Goal: Contribute content: Contribute content

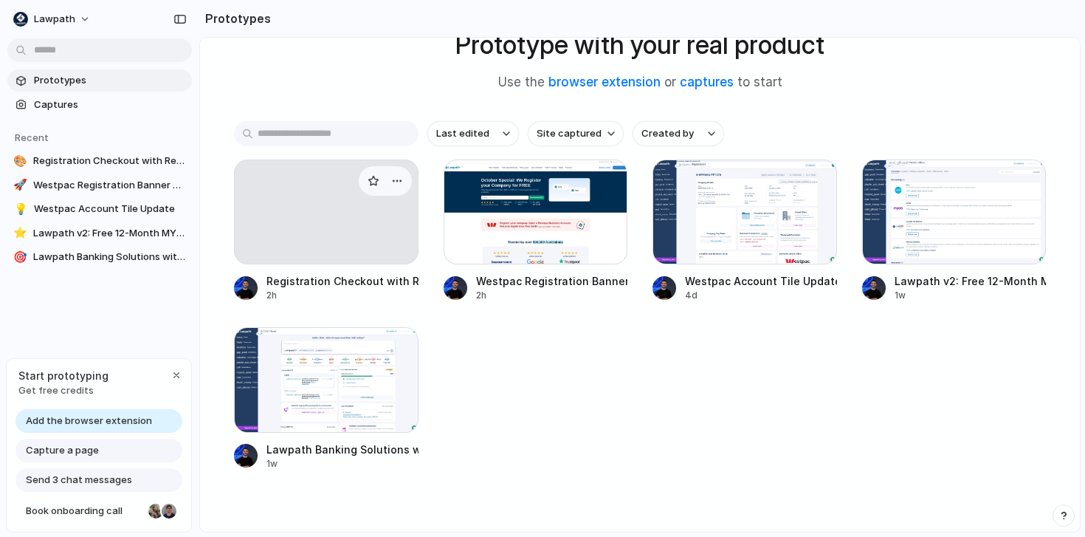
scroll to position [86, 0]
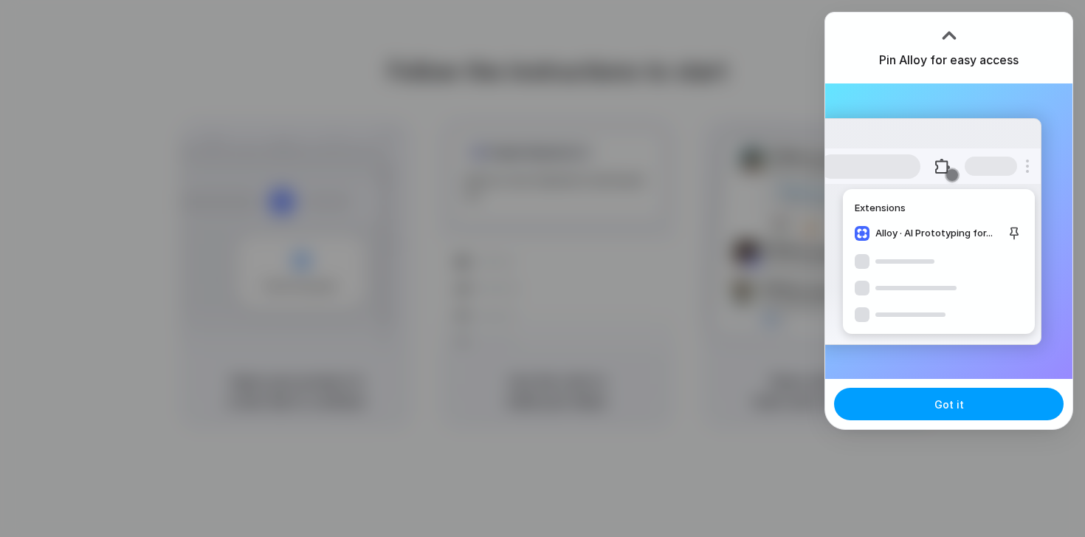
click at [981, 419] on button "Got it" at bounding box center [949, 404] width 230 height 32
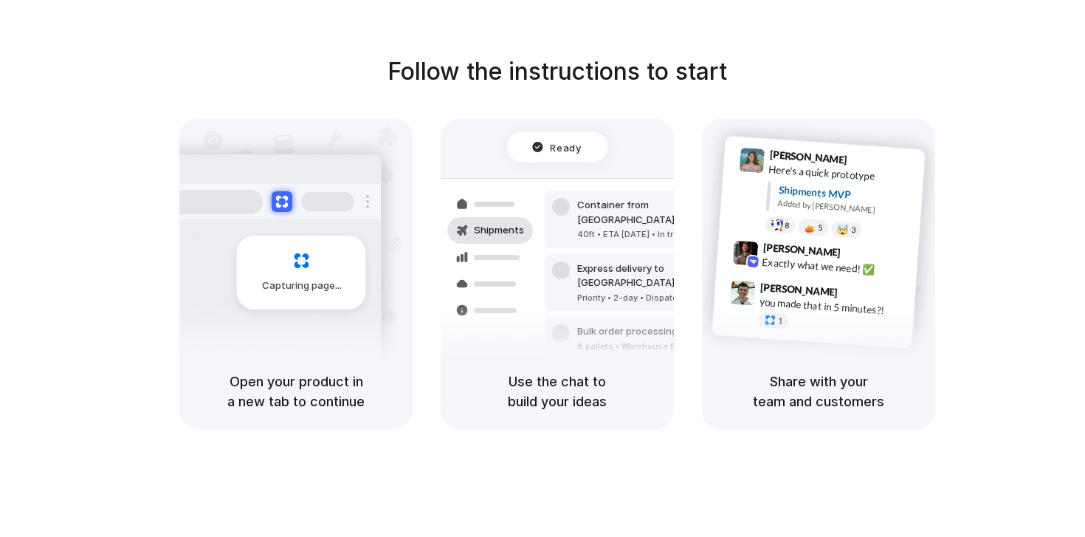
click at [971, 59] on div "Follow the instructions to start Capturing page Open your product in a new tab …" at bounding box center [557, 241] width 1085 height 375
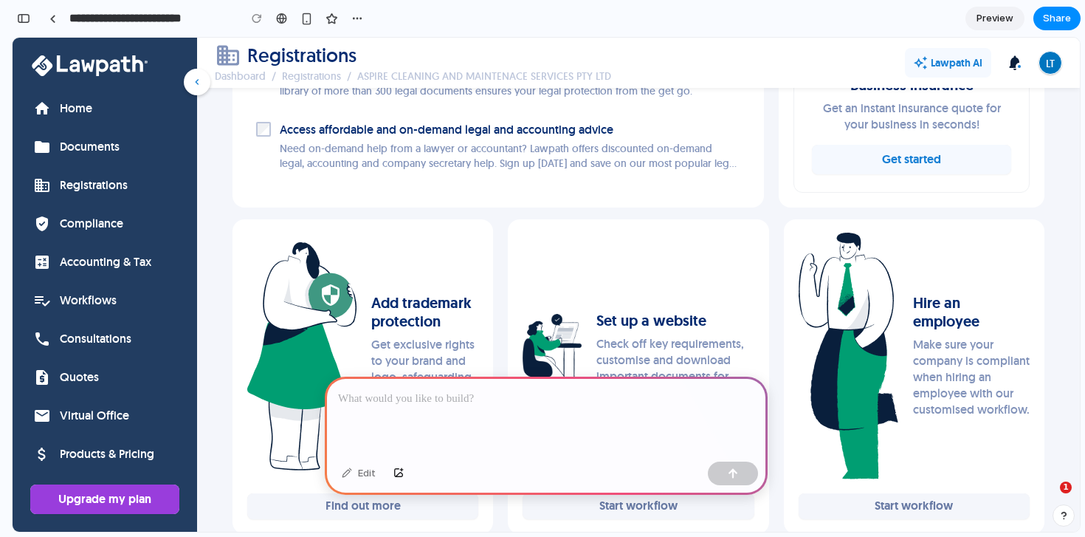
scroll to position [1303, 0]
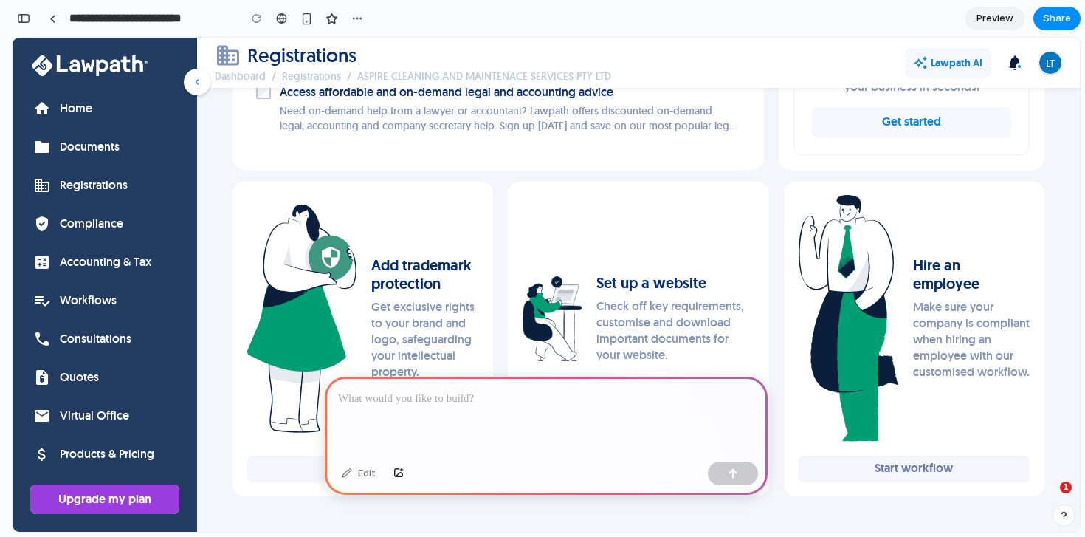
click at [478, 422] on div at bounding box center [546, 415] width 443 height 79
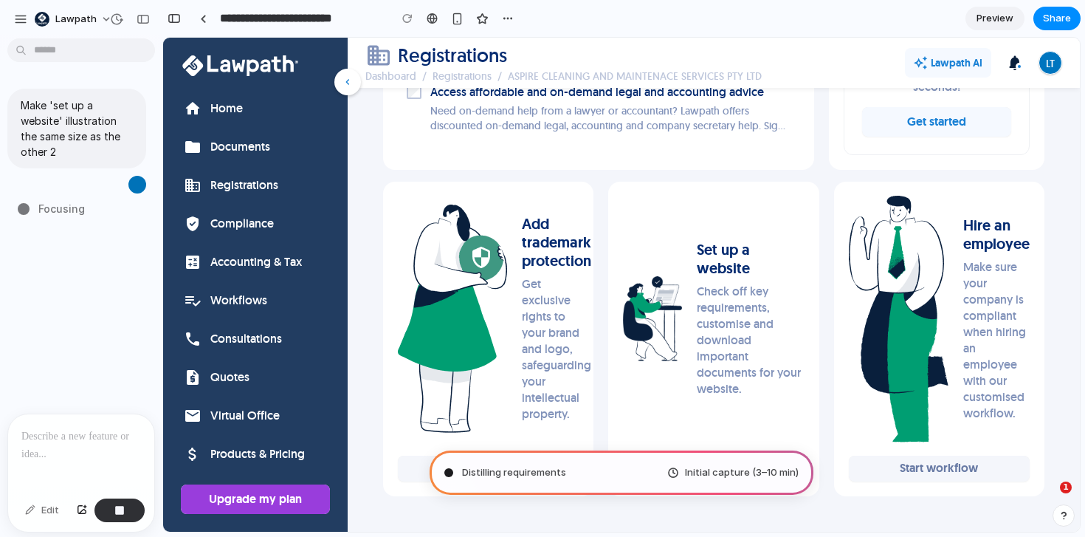
scroll to position [1454, 0]
drag, startPoint x: 97, startPoint y: 142, endPoint x: 55, endPoint y: 129, distance: 43.2
click at [59, 132] on p "Make 'set up a website' illustration the same size as the other 2" at bounding box center [77, 128] width 112 height 62
click at [57, 117] on p "Make 'set up a website' illustration the same size as the other 2" at bounding box center [77, 128] width 112 height 62
click at [66, 145] on p "Make 'set up a website' illustration the same size as the other 2" at bounding box center [77, 128] width 112 height 62
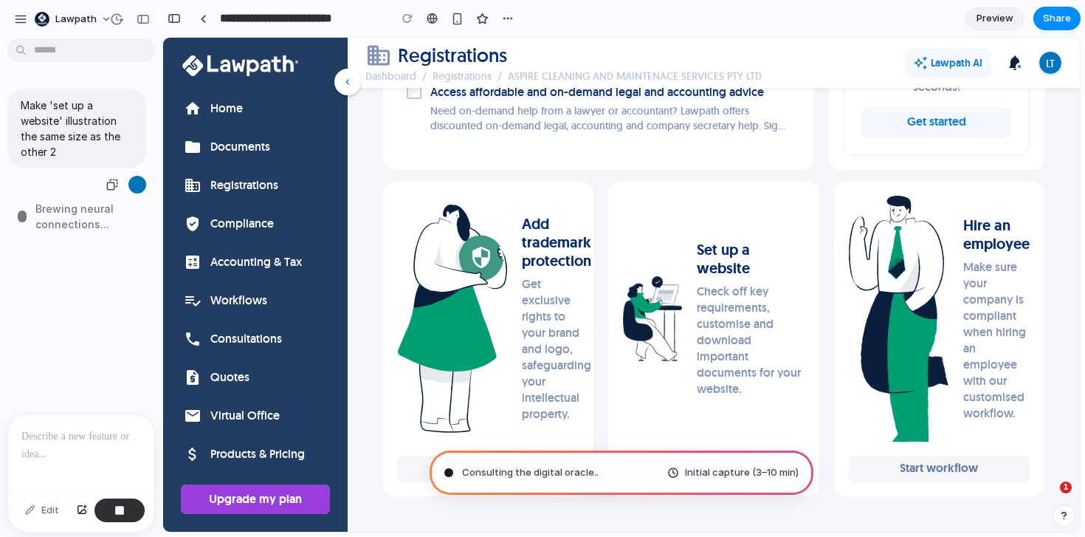
click at [66, 154] on p "Make 'set up a website' illustration the same size as the other 2" at bounding box center [77, 128] width 112 height 62
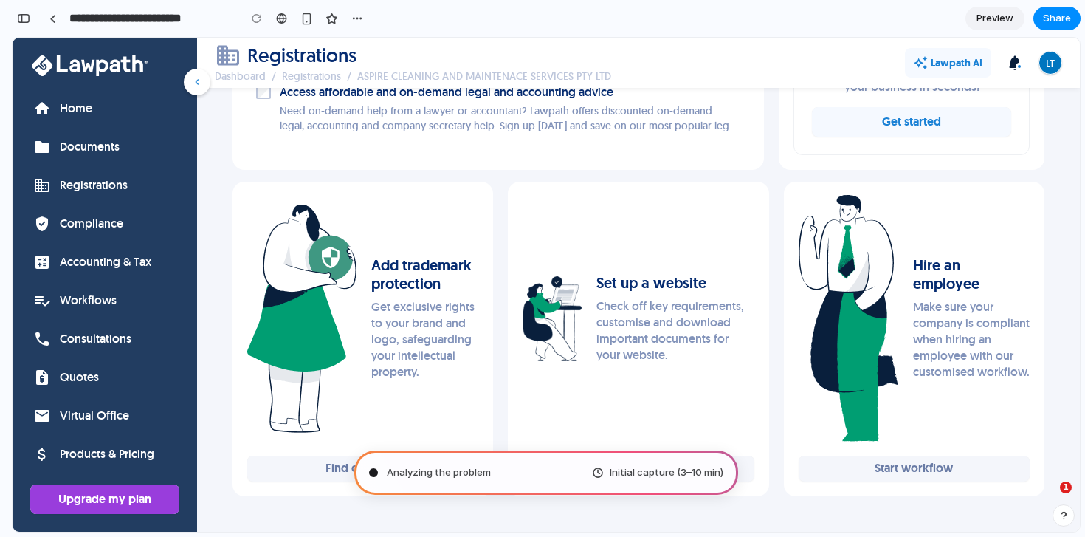
scroll to position [1303, 0]
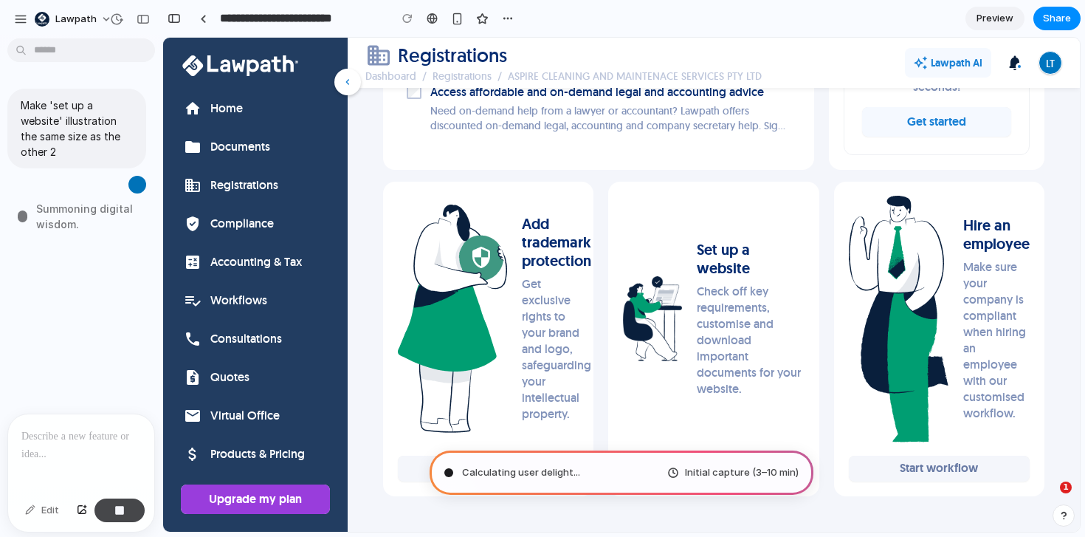
click at [128, 509] on button "button" at bounding box center [119, 510] width 50 height 24
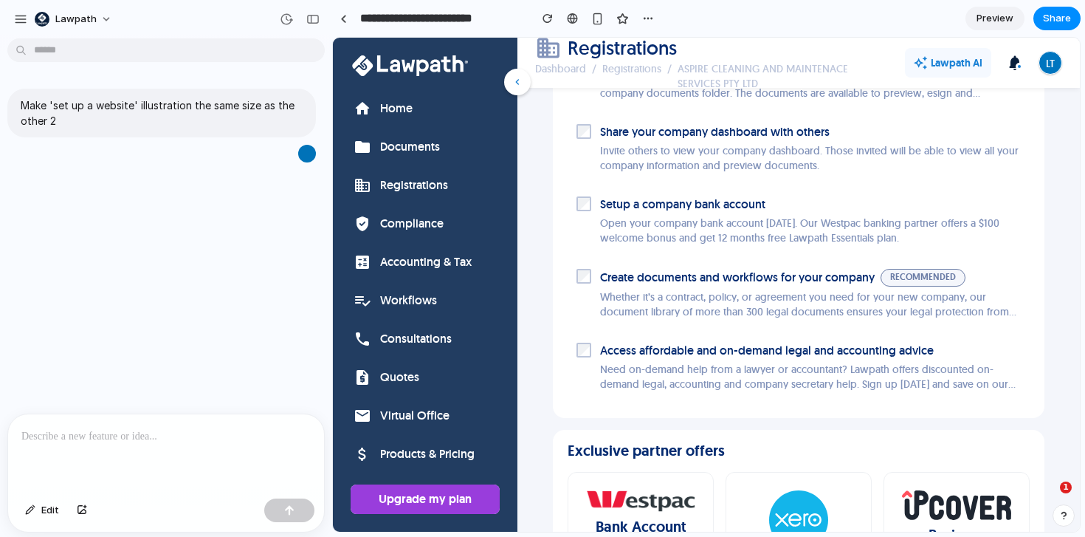
scroll to position [1609, 0]
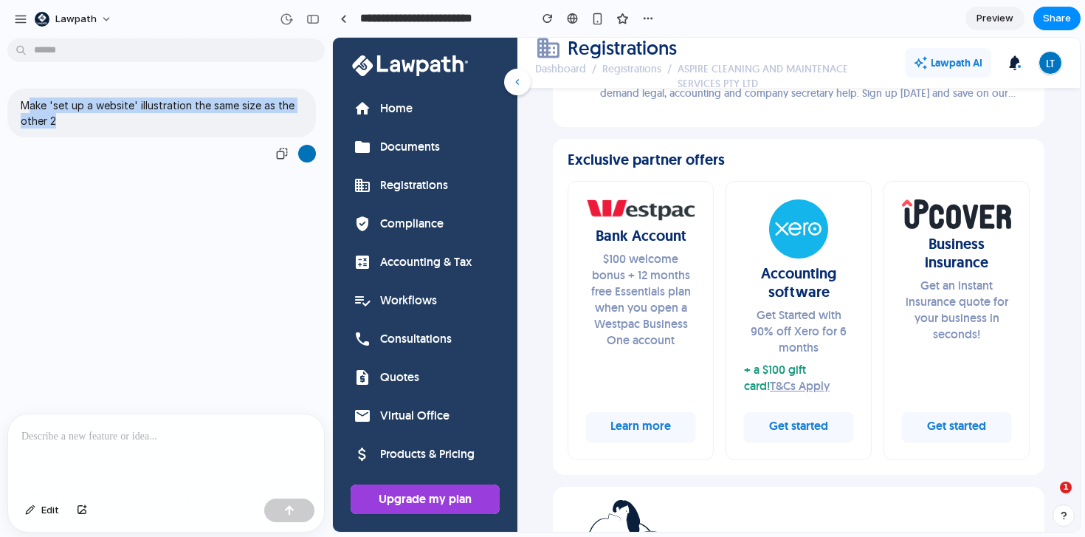
drag, startPoint x: 121, startPoint y: 128, endPoint x: 27, endPoint y: 107, distance: 96.7
click at [27, 107] on div "Make 'set up a website' illustration the same size as the other 2" at bounding box center [161, 113] width 309 height 49
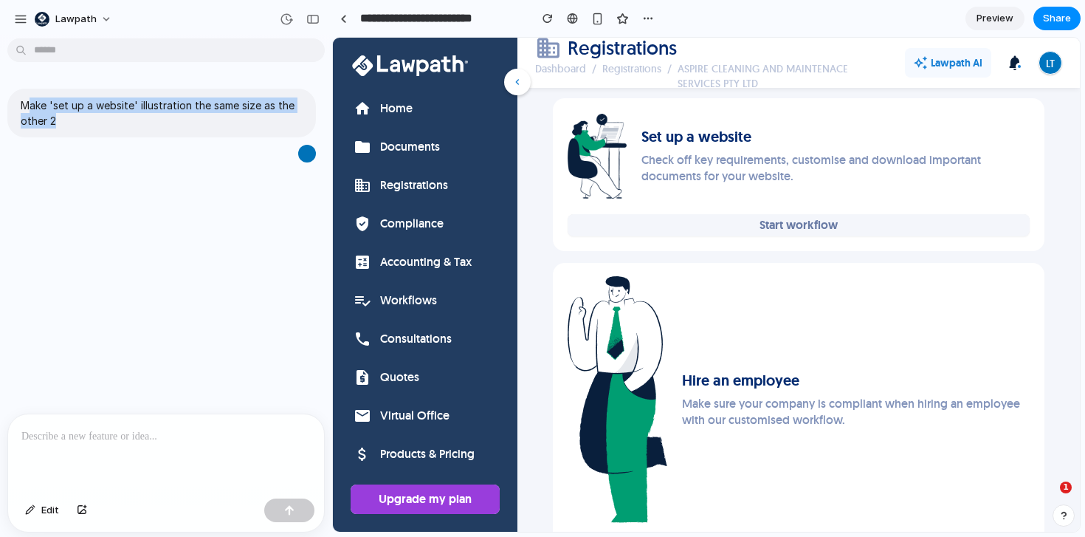
scroll to position [2429, 0]
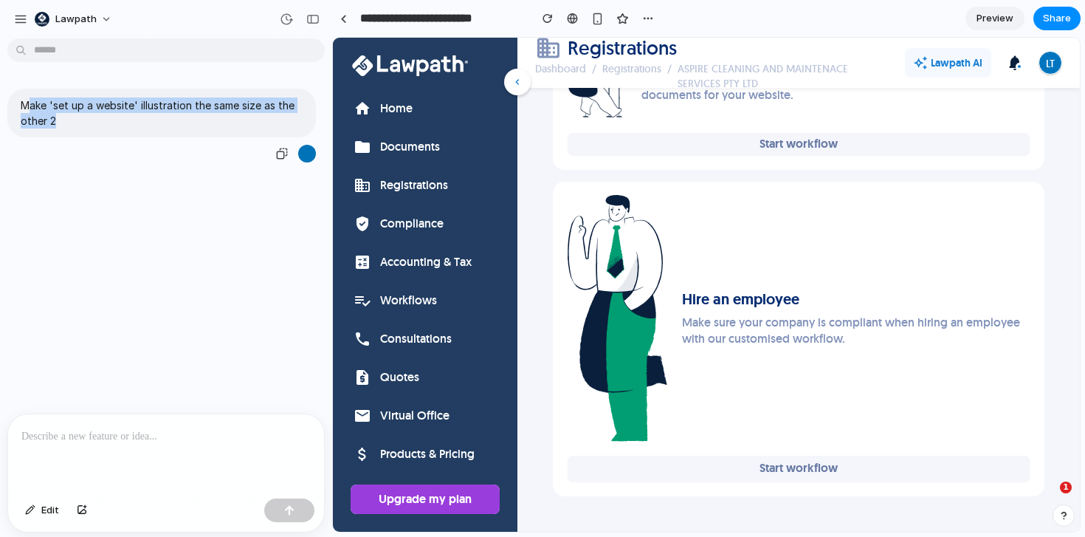
click at [32, 111] on p "Make 'set up a website' illustration the same size as the other 2" at bounding box center [162, 112] width 282 height 31
drag, startPoint x: 22, startPoint y: 106, endPoint x: 87, endPoint y: 136, distance: 71.7
click at [86, 131] on div "Make 'set up a website' illustration the same size as the other 2" at bounding box center [161, 113] width 309 height 49
copy p "Make 'set up a website' illustration the same size as the other 2"
click at [100, 432] on p at bounding box center [165, 436] width 289 height 18
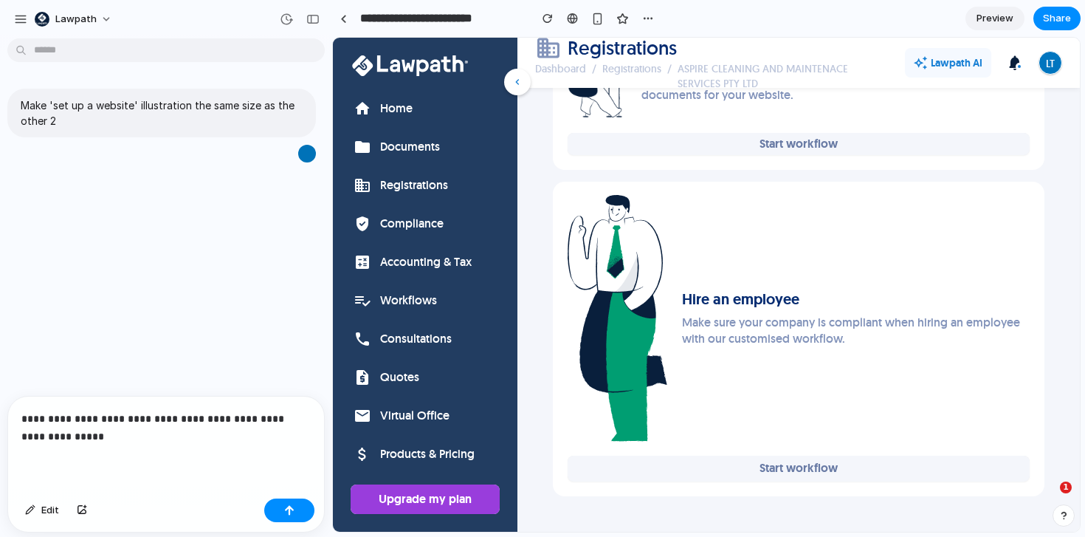
click at [277, 523] on div "Edit" at bounding box center [166, 511] width 316 height 39
click at [278, 509] on button "button" at bounding box center [289, 510] width 50 height 24
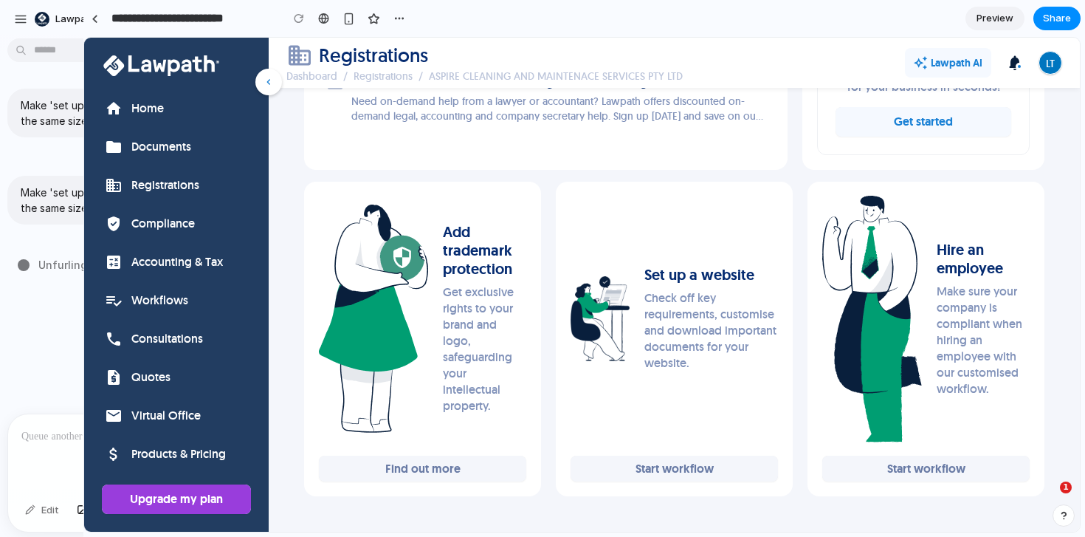
drag, startPoint x: 331, startPoint y: 280, endPoint x: 92, endPoint y: 264, distance: 238.9
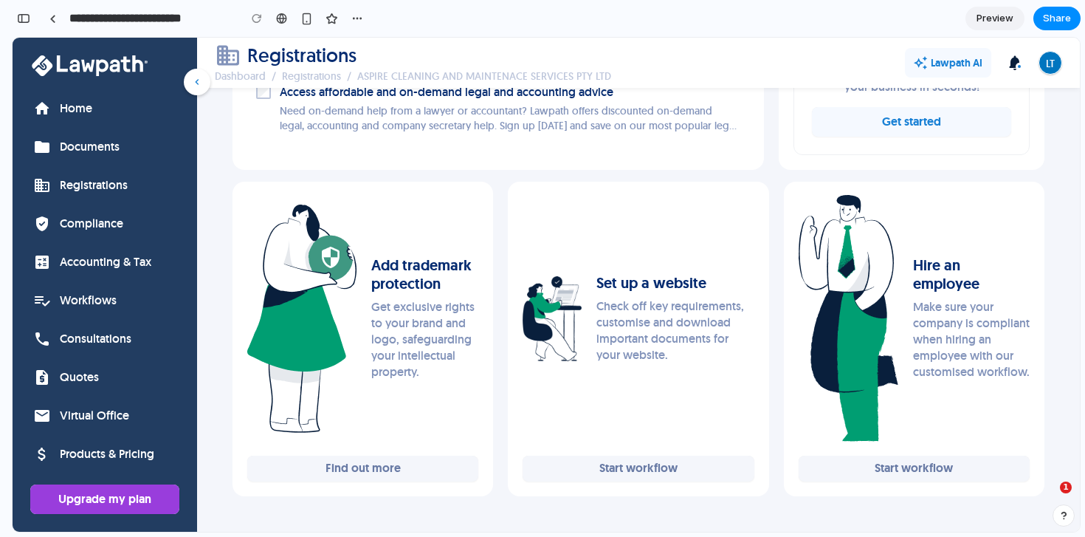
scroll to position [1303, 0]
type input "**********"
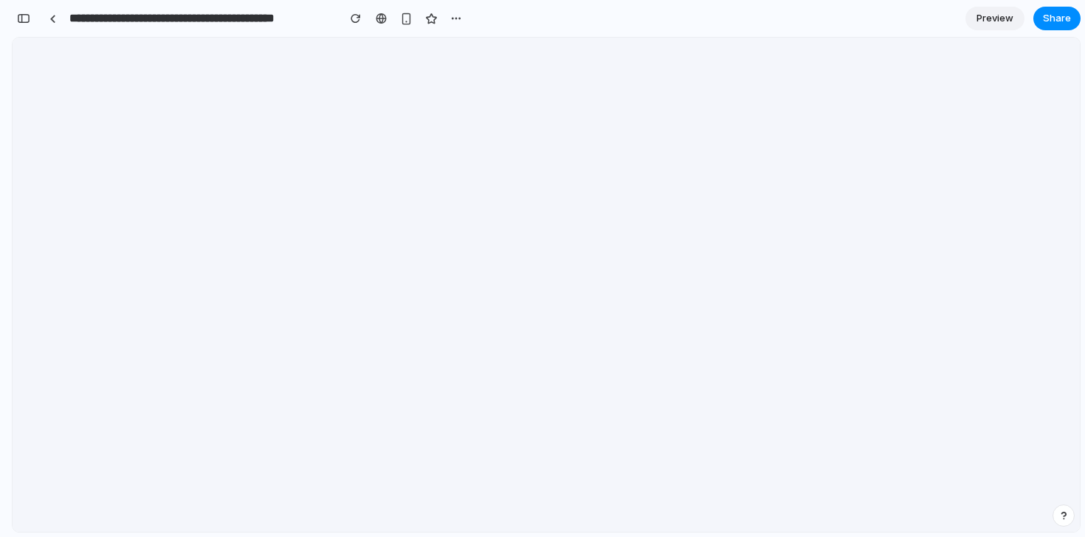
scroll to position [0, 0]
